Goal: Task Accomplishment & Management: Manage account settings

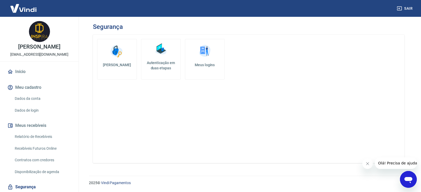
click at [164, 56] on img at bounding box center [161, 49] width 16 height 16
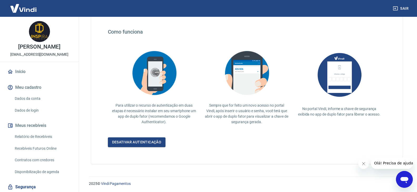
scroll to position [93, 0]
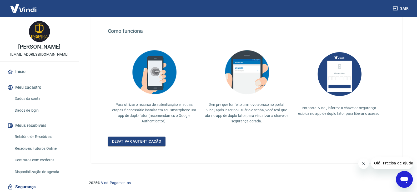
click at [147, 136] on div "Para a Vindi, a segurança dos seus dados vem sempre em primeiro lugar. Por isso…" at bounding box center [246, 53] width 311 height 222
click at [147, 140] on link "Desativar autenticação" at bounding box center [137, 142] width 58 height 10
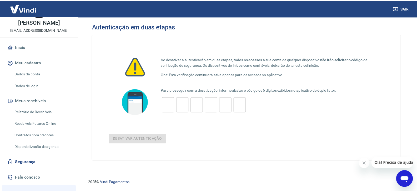
scroll to position [80, 0]
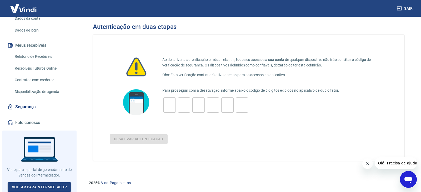
click at [28, 105] on link "Segurança" at bounding box center [39, 107] width 66 height 12
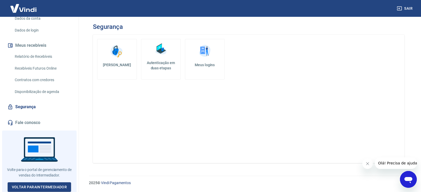
click at [202, 58] on img at bounding box center [205, 51] width 16 height 16
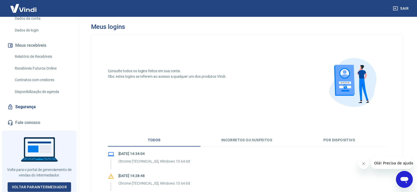
click at [32, 104] on link "Segurança" at bounding box center [39, 107] width 66 height 12
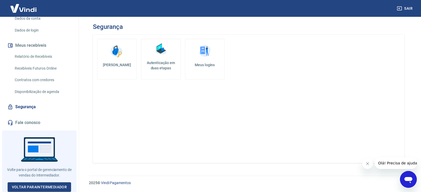
click at [158, 58] on link "Autenticação em duas etapas" at bounding box center [161, 59] width 40 height 41
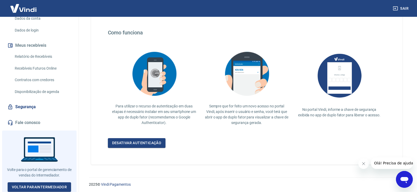
scroll to position [93, 0]
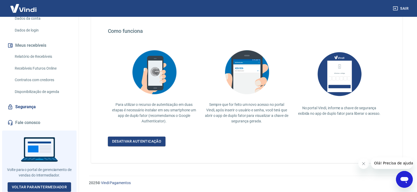
click at [144, 81] on img at bounding box center [154, 72] width 53 height 51
click at [262, 90] on img at bounding box center [246, 72] width 53 height 51
click at [363, 163] on icon "Fechar mensagem da empresa" at bounding box center [363, 164] width 4 height 4
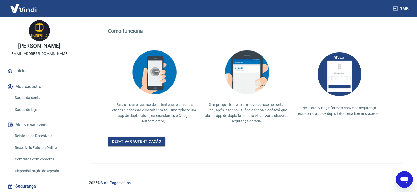
scroll to position [0, 0]
click at [401, 9] on button "Sair" at bounding box center [401, 9] width 19 height 10
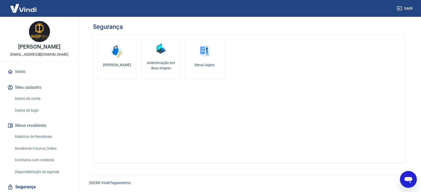
click at [17, 74] on link "Início" at bounding box center [39, 72] width 66 height 12
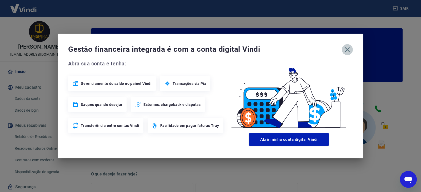
click at [345, 49] on icon "button" at bounding box center [347, 49] width 8 height 8
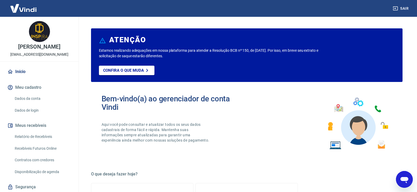
click at [18, 13] on img at bounding box center [23, 8] width 34 height 16
click at [28, 9] on img at bounding box center [23, 8] width 34 height 16
click at [24, 74] on link "Início" at bounding box center [39, 72] width 66 height 12
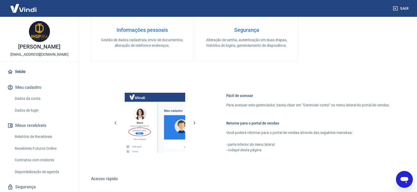
scroll to position [88, 0]
